Goal: Manage account settings

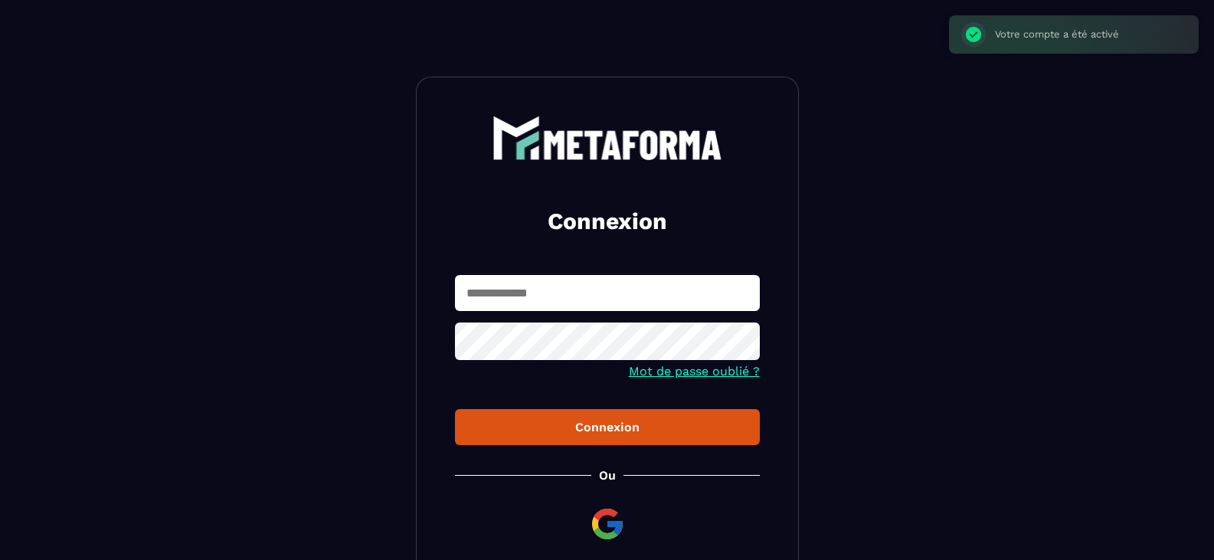
click at [593, 295] on input "text" at bounding box center [607, 293] width 305 height 36
type input "**********"
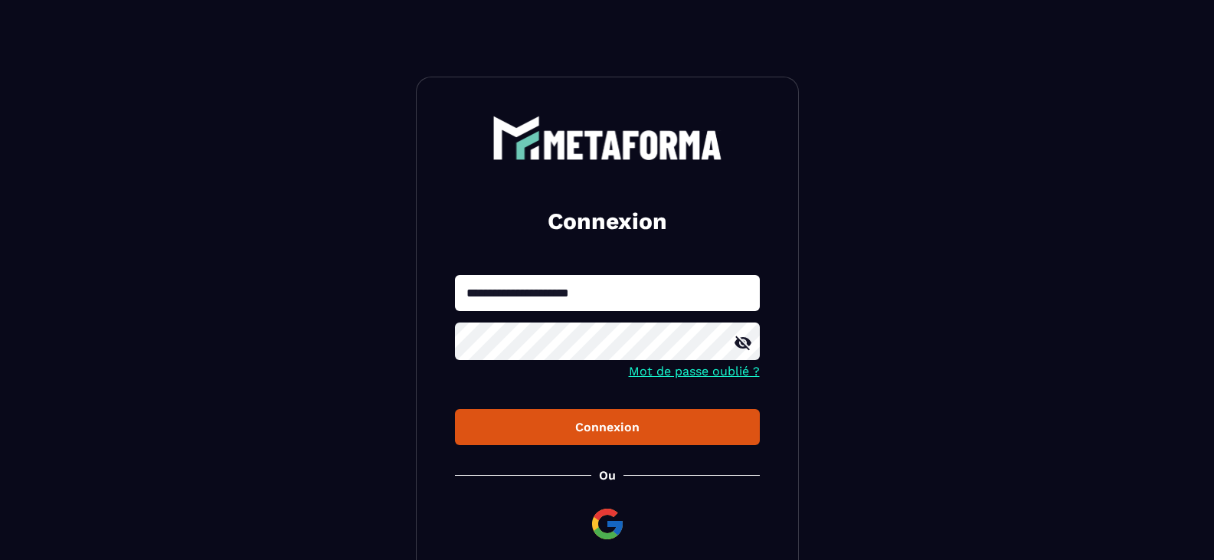
click at [735, 345] on icon at bounding box center [743, 343] width 18 height 18
click at [617, 425] on div "Connexion" at bounding box center [607, 427] width 280 height 15
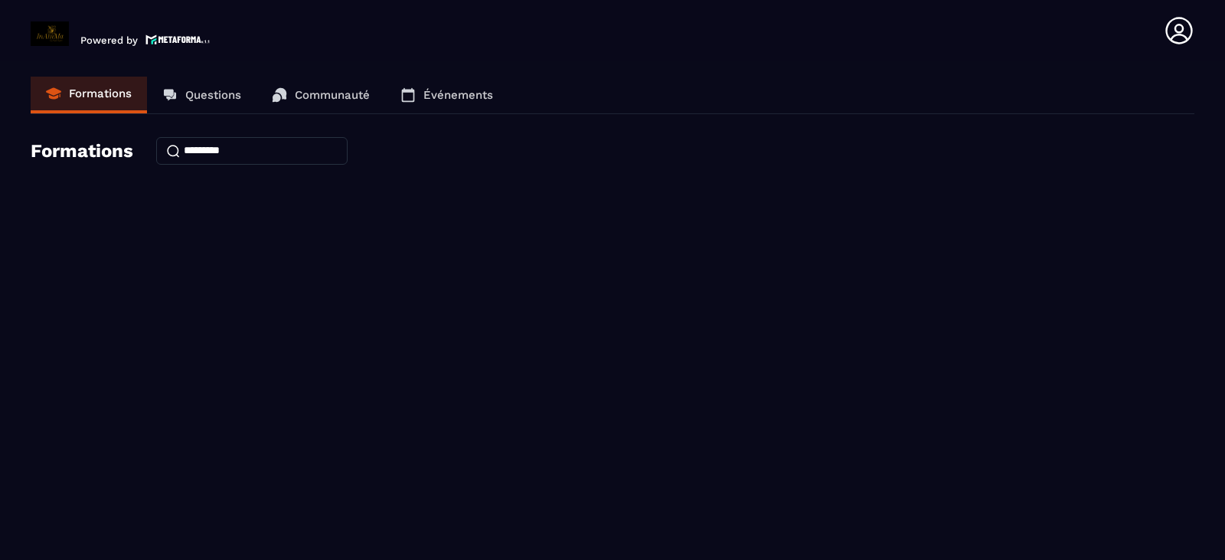
click at [203, 94] on p "Questions" at bounding box center [213, 95] width 56 height 14
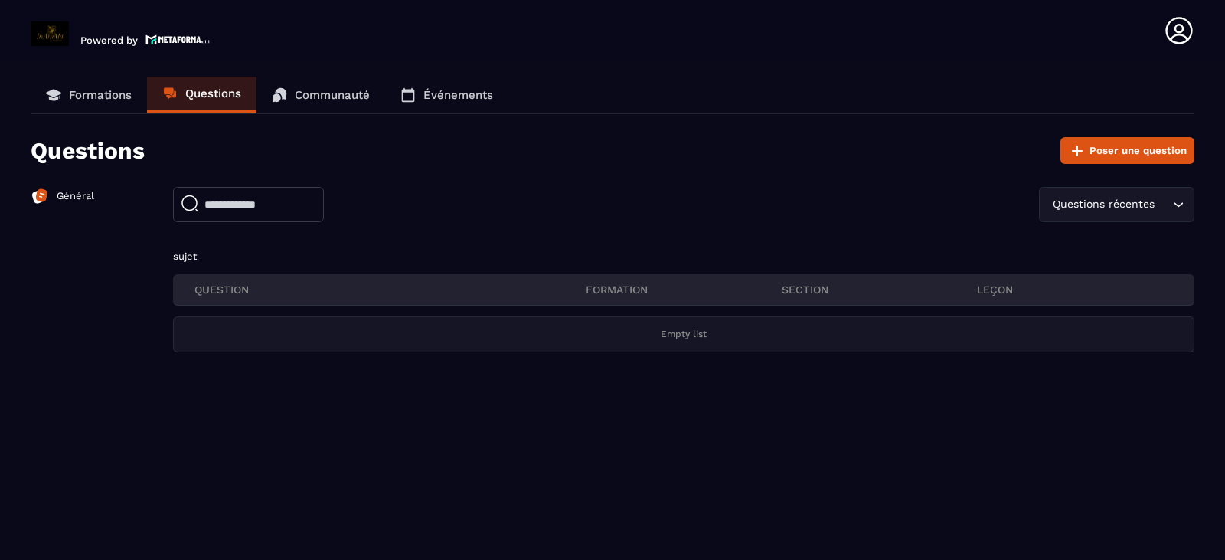
click at [330, 100] on p "Communauté" at bounding box center [332, 95] width 75 height 14
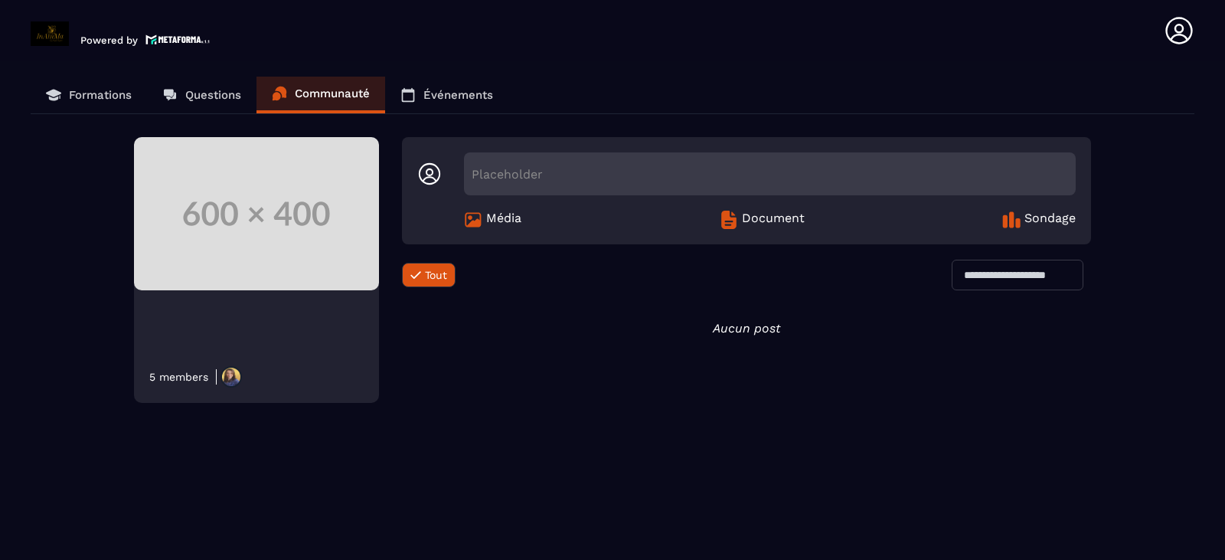
click at [234, 375] on img at bounding box center [231, 376] width 21 height 21
click at [1171, 31] on icon at bounding box center [1179, 30] width 31 height 31
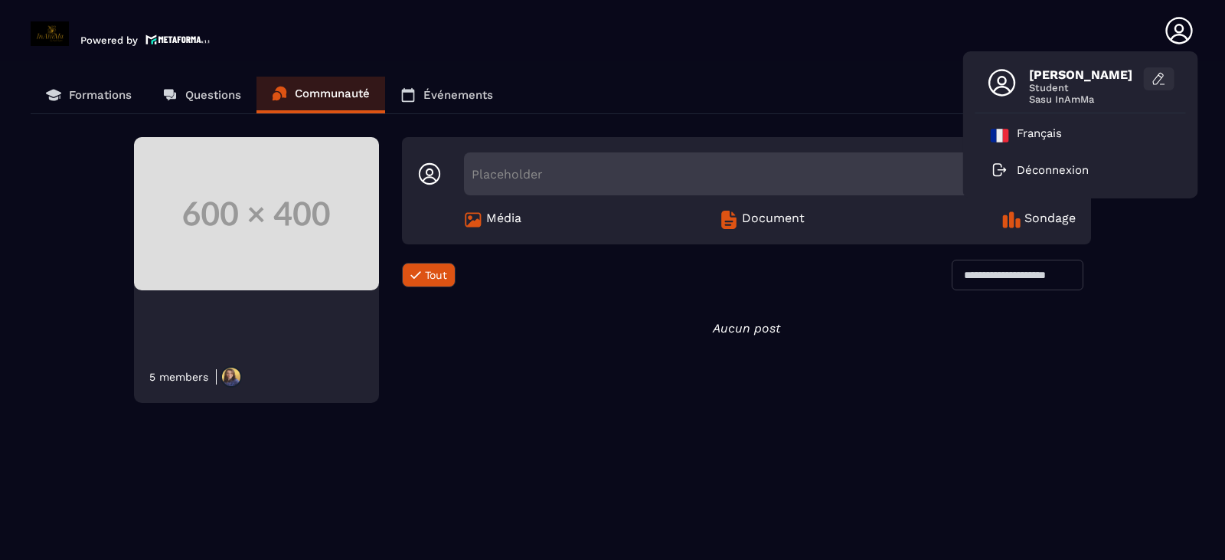
click at [1157, 80] on icon at bounding box center [1159, 78] width 15 height 15
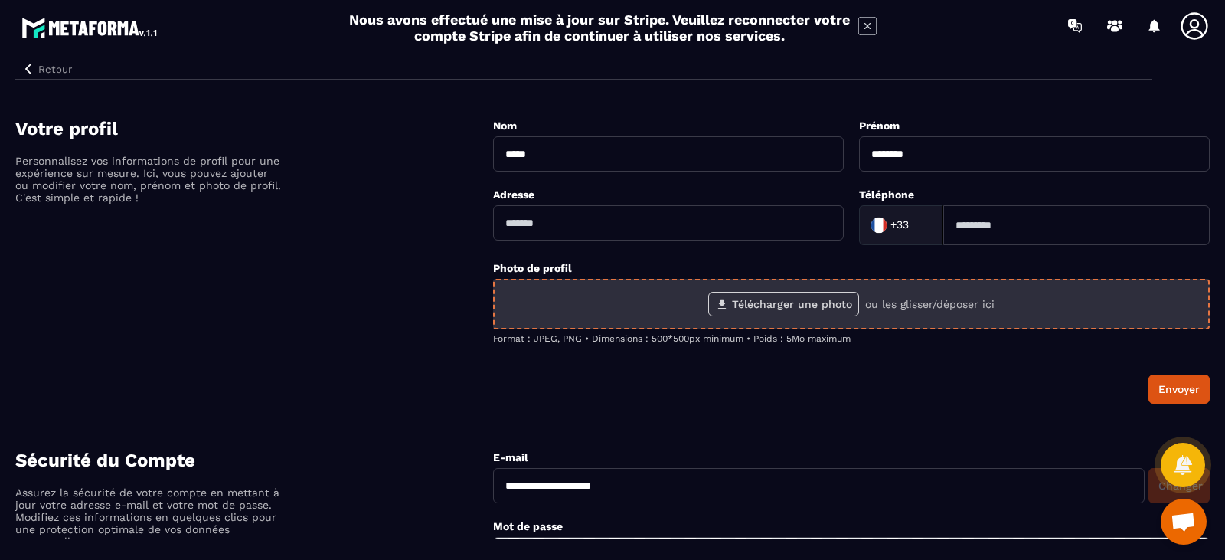
click at [724, 304] on icon at bounding box center [722, 304] width 8 height 10
click at [0, 0] on input "Télécharger une photo" at bounding box center [0, 0] width 0 height 0
